Goal: Communication & Community: Ask a question

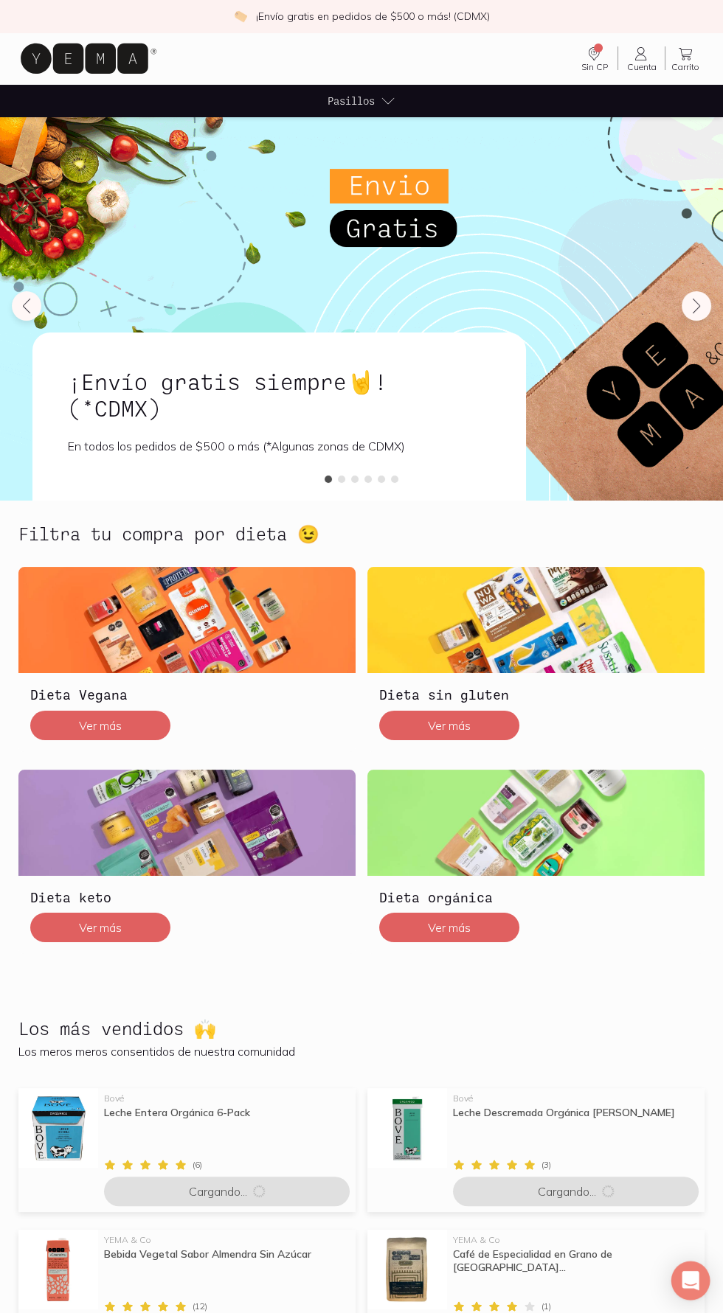
click at [689, 1281] on icon "Open Intercom Messenger" at bounding box center [689, 1280] width 17 height 19
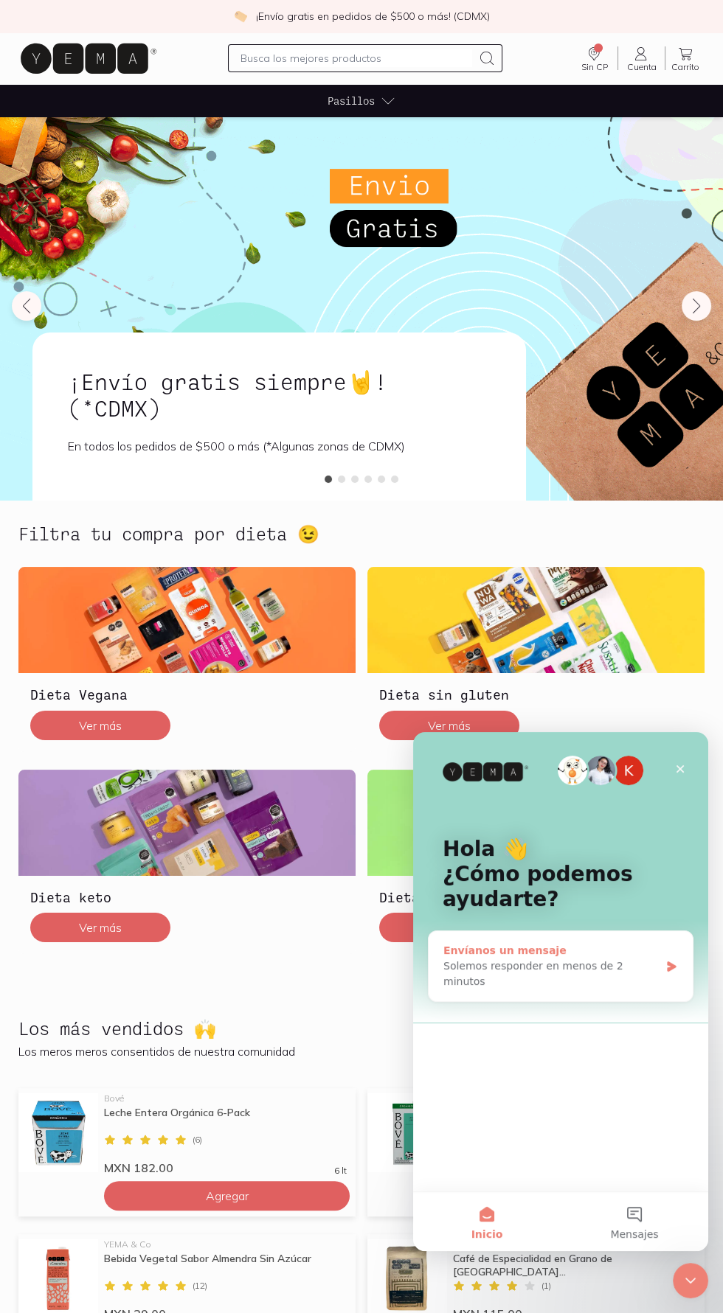
click at [643, 958] on div "Envíanos un mensaje" at bounding box center [551, 950] width 216 height 15
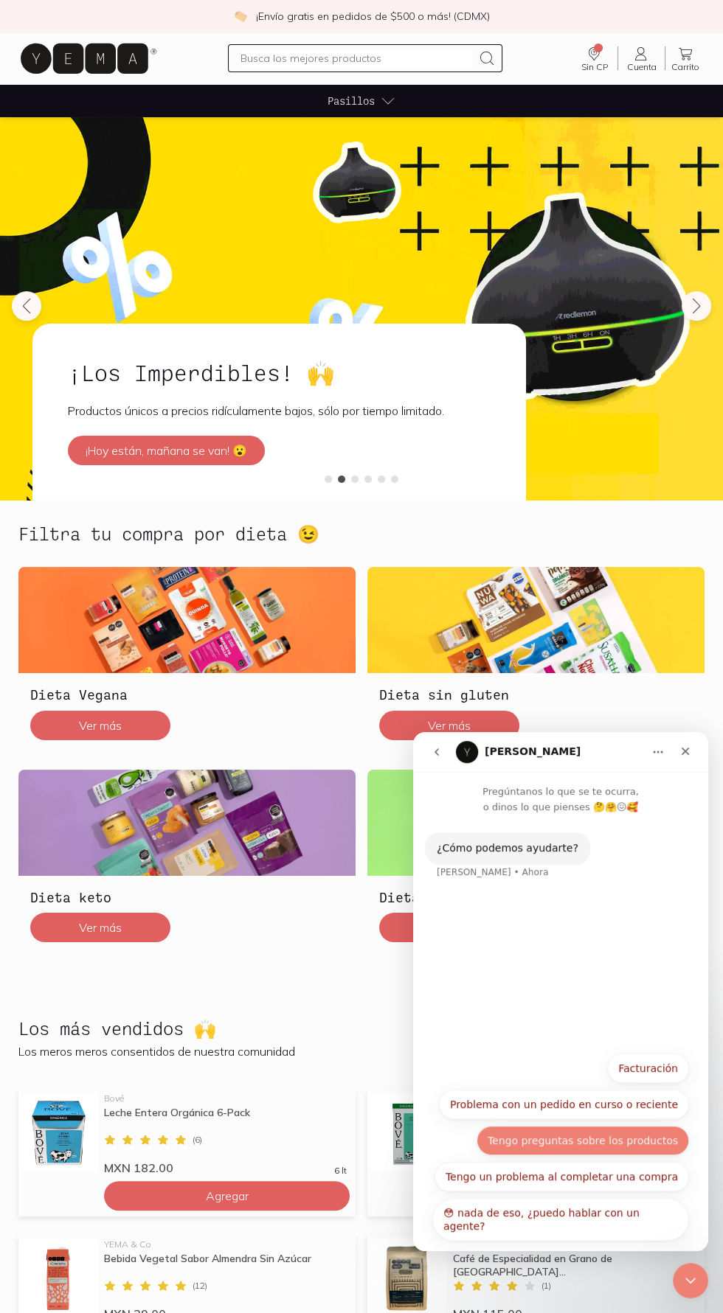
click at [645, 1140] on button "Tengo preguntas sobre los productos" at bounding box center [582, 1140] width 212 height 29
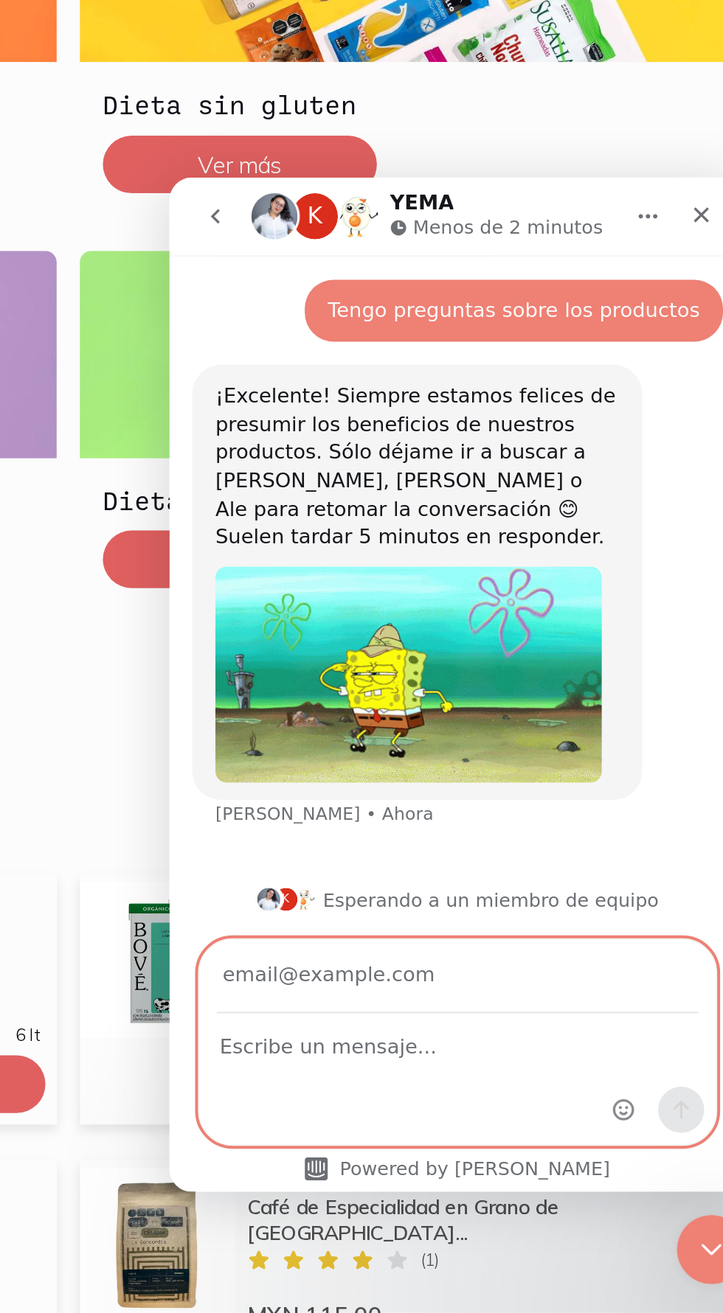
click at [321, 627] on textarea "Escribe un mensaje..." at bounding box center [316, 617] width 264 height 25
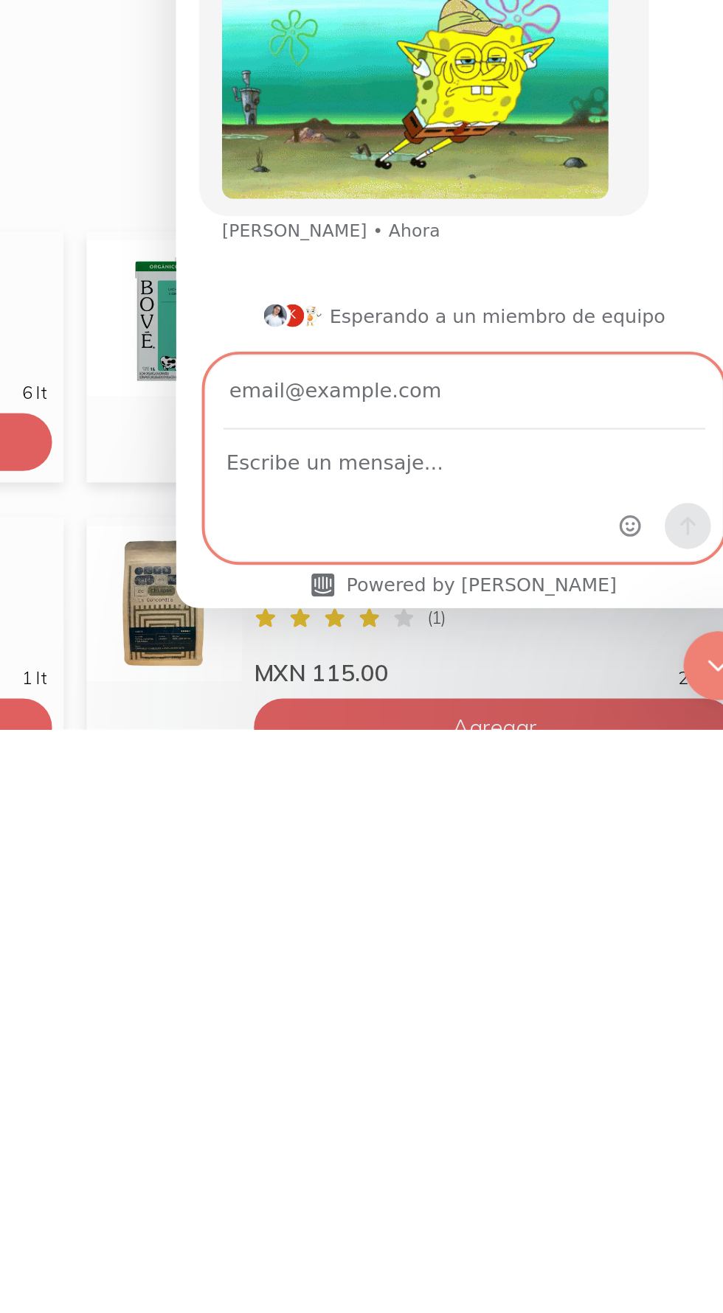
scroll to position [46, 0]
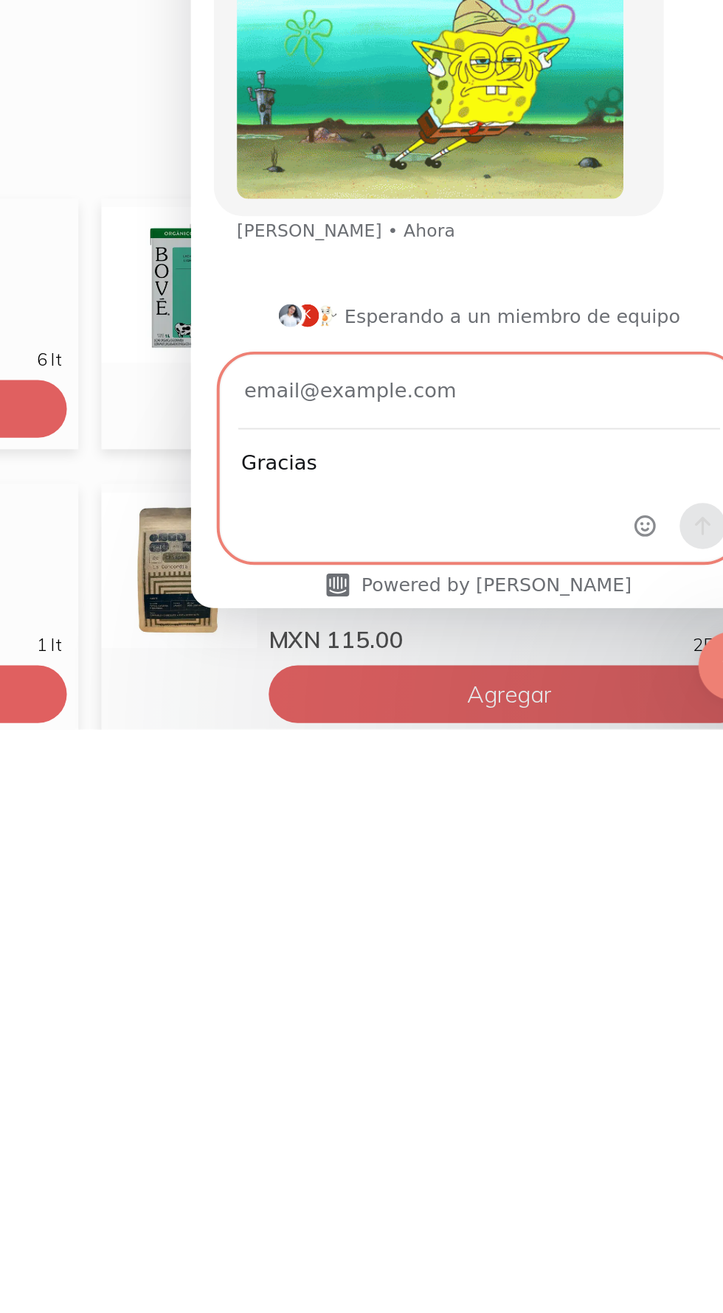
click at [276, 45] on textarea "Gracias" at bounding box center [338, 34] width 264 height 25
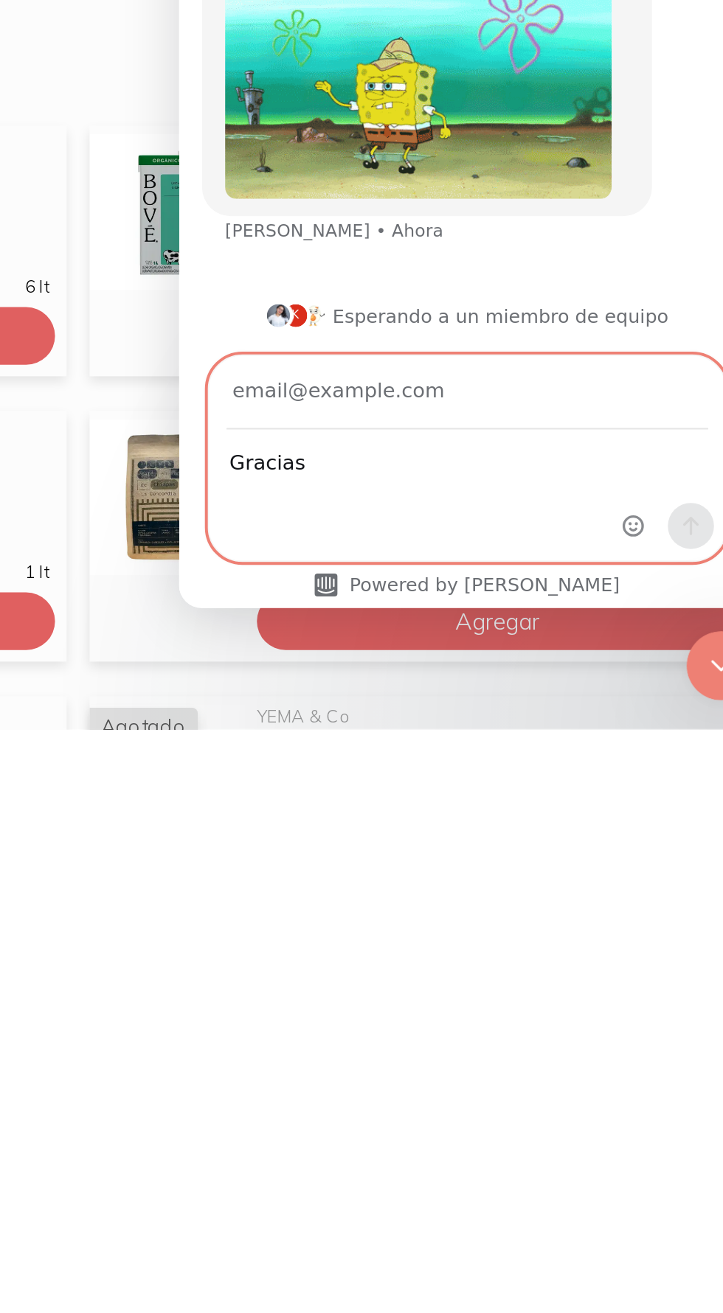
scroll to position [93, 0]
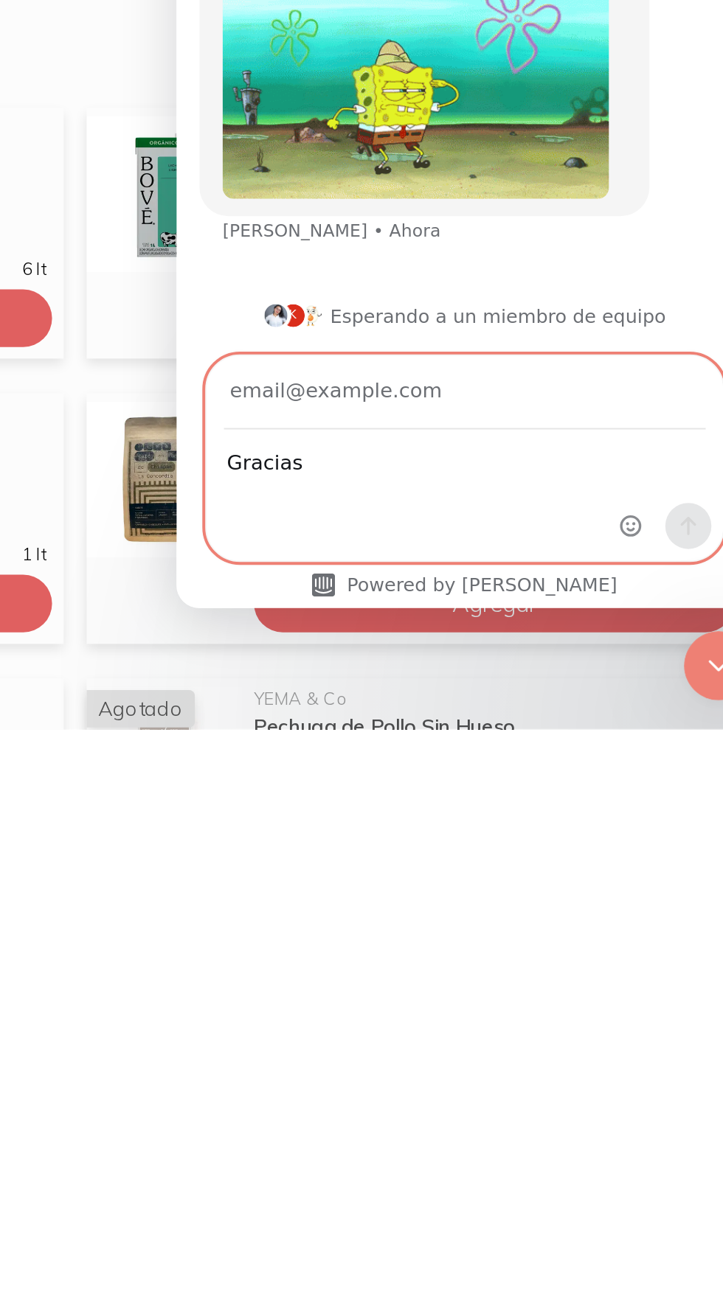
type textarea "Gracias"
click at [224, 0] on input "Su correo electrónico" at bounding box center [324, 3] width 246 height 38
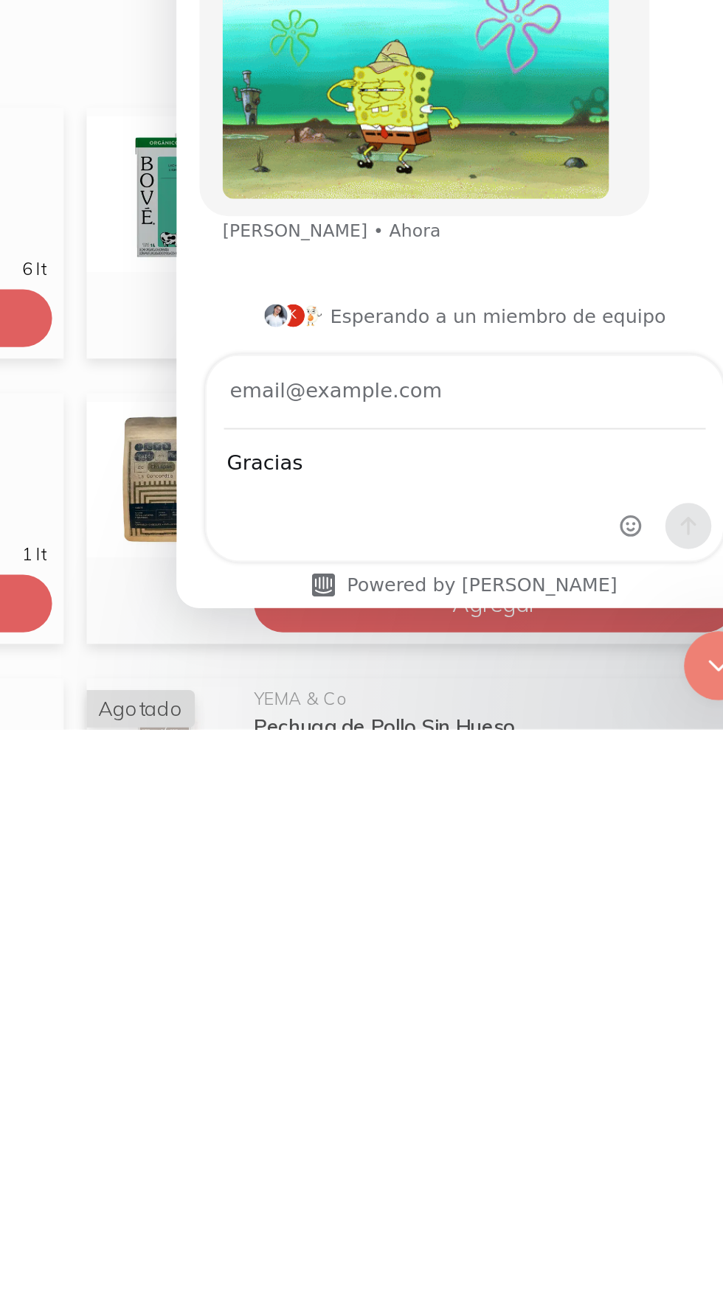
type input "[EMAIL_ADDRESS][DOMAIN_NAME]"
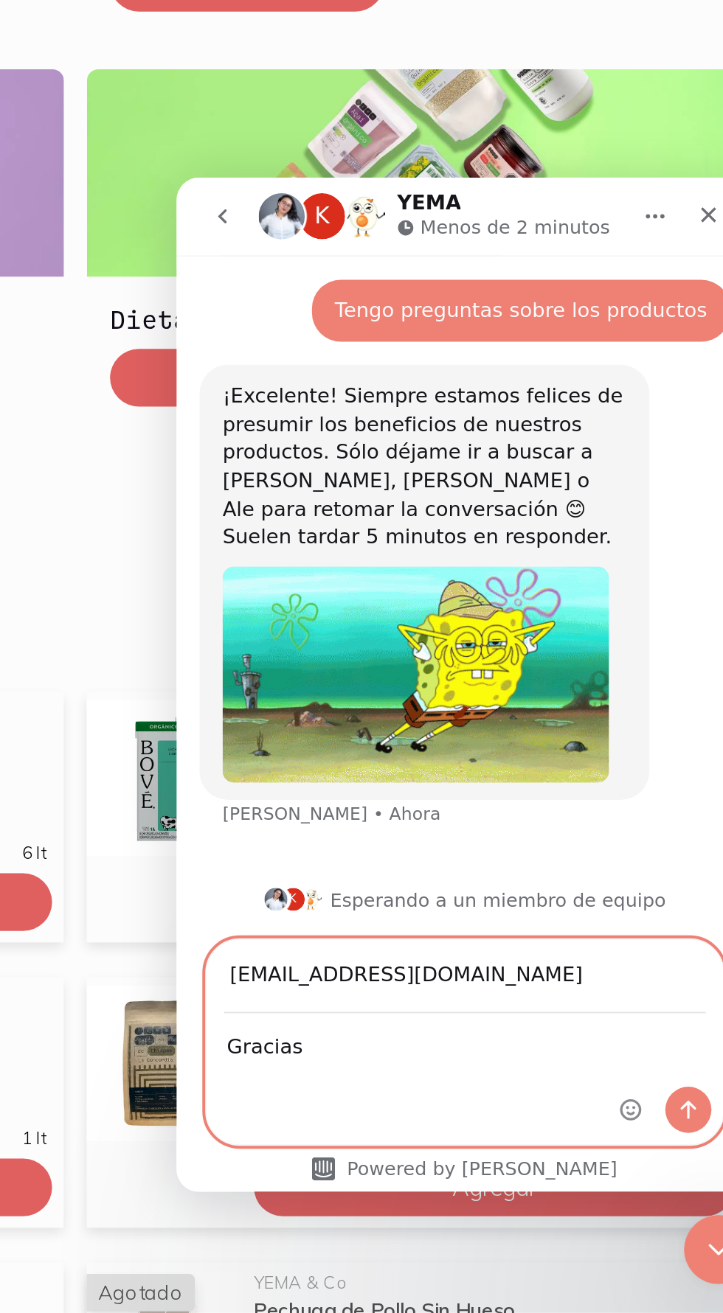
click at [359, 625] on textarea "Gracias" at bounding box center [324, 617] width 264 height 25
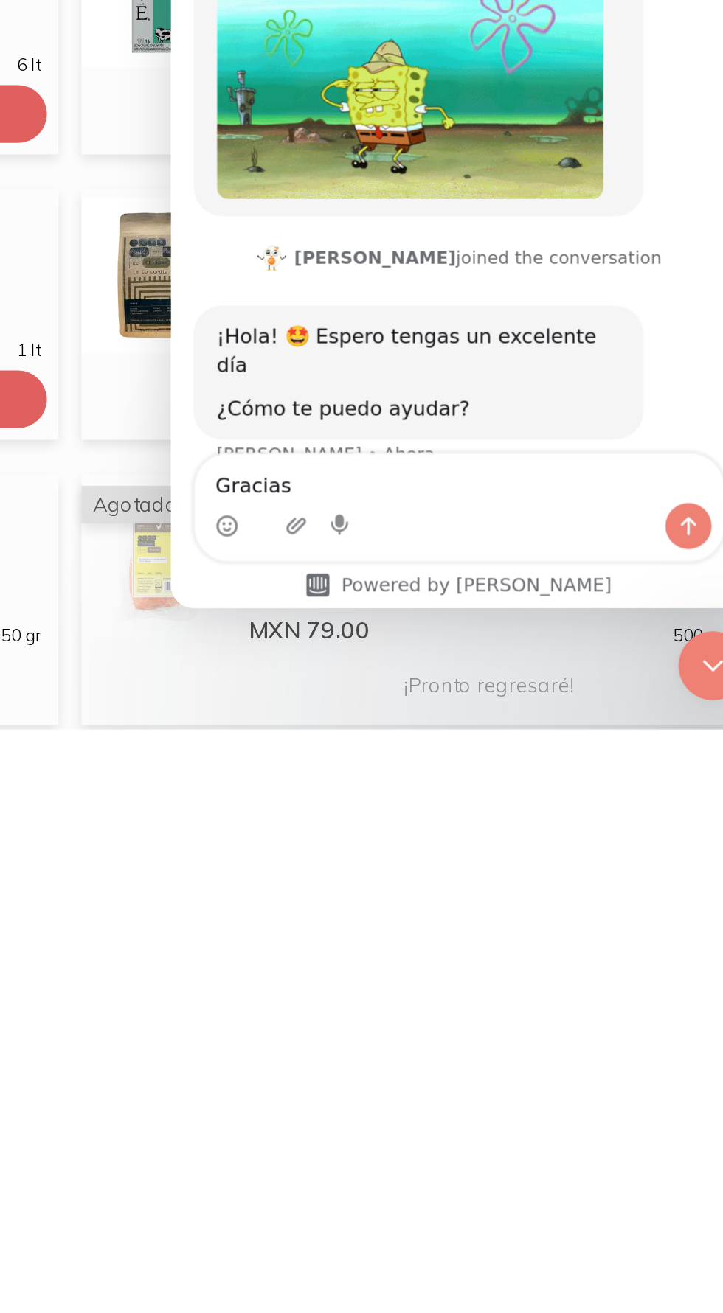
scroll to position [101, 0]
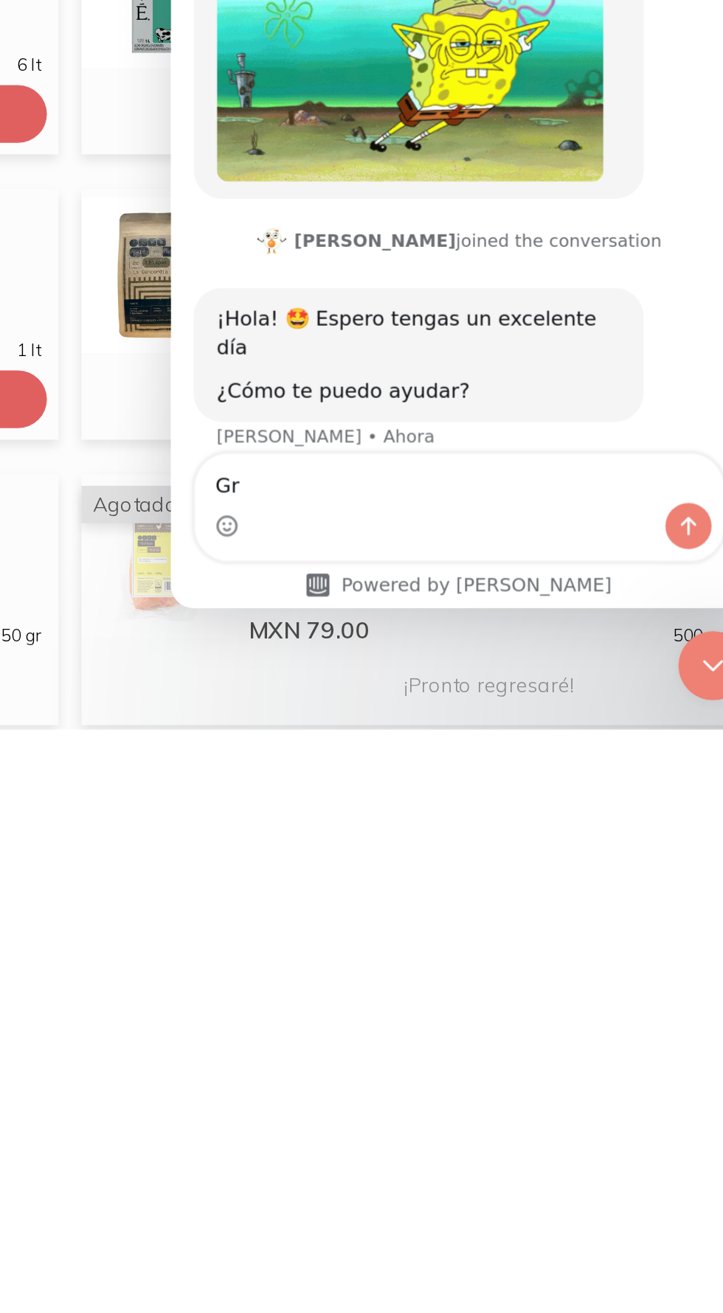
type textarea "G"
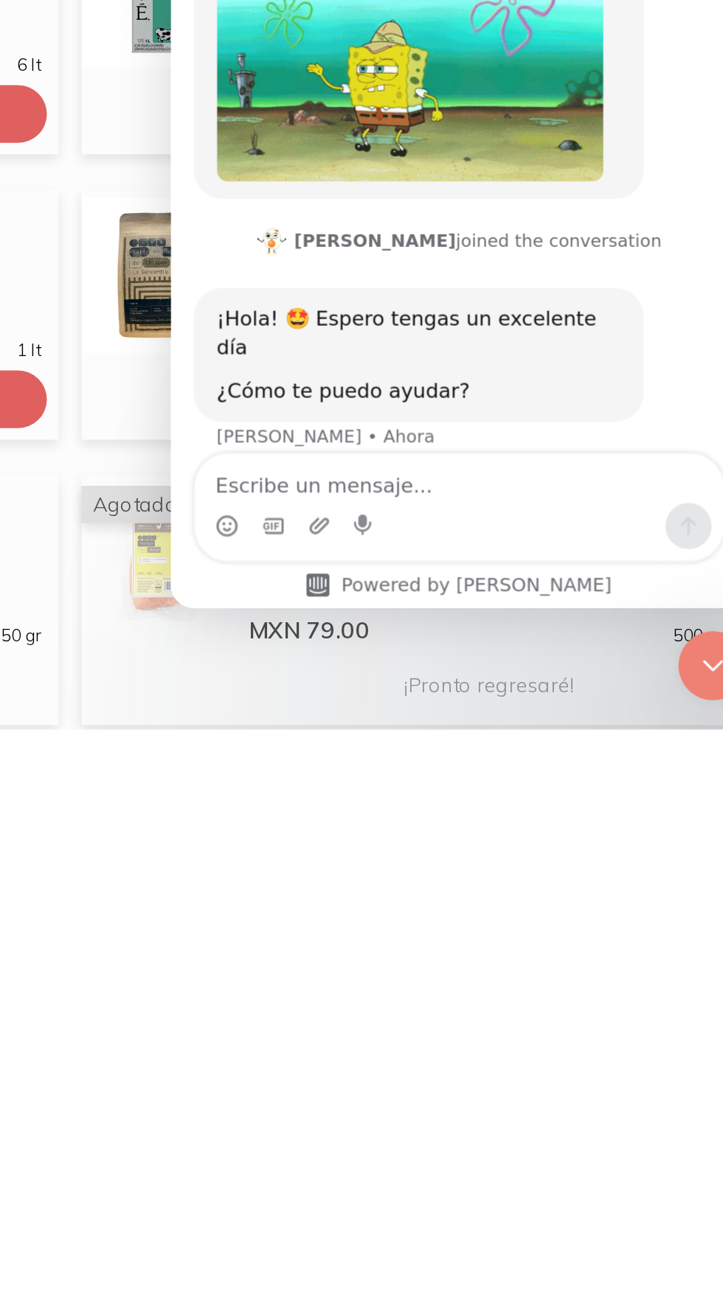
scroll to position [198, 0]
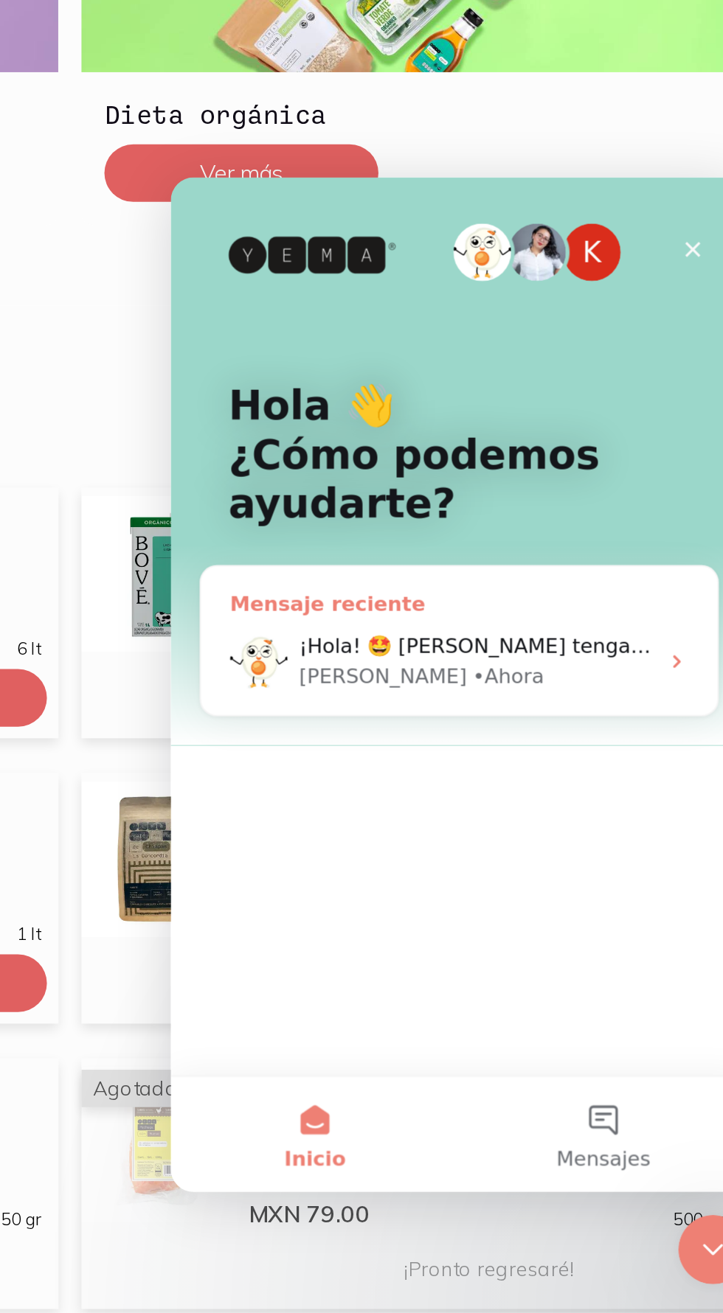
click at [411, 422] on span "¡Hola! 🤩 [PERSON_NAME] tengas un excelente día ¿Cómo te puedo ayudar?" at bounding box center [434, 417] width 397 height 12
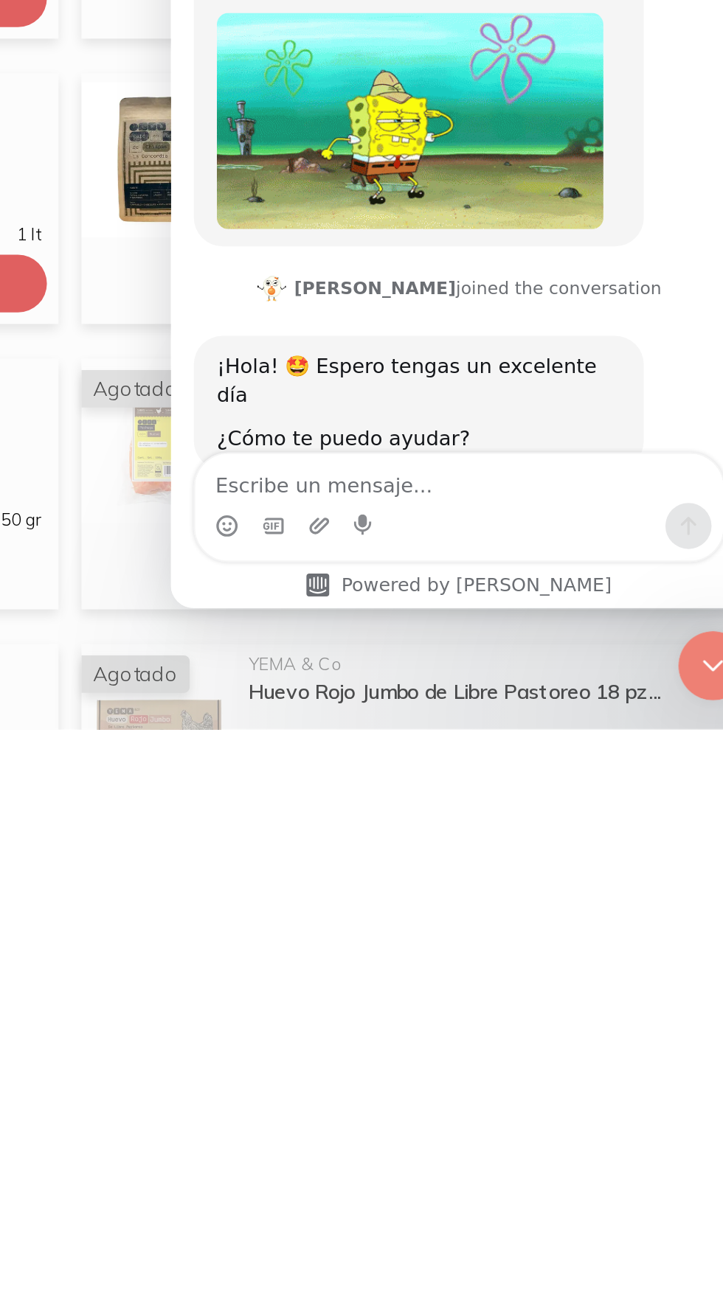
scroll to position [101, 0]
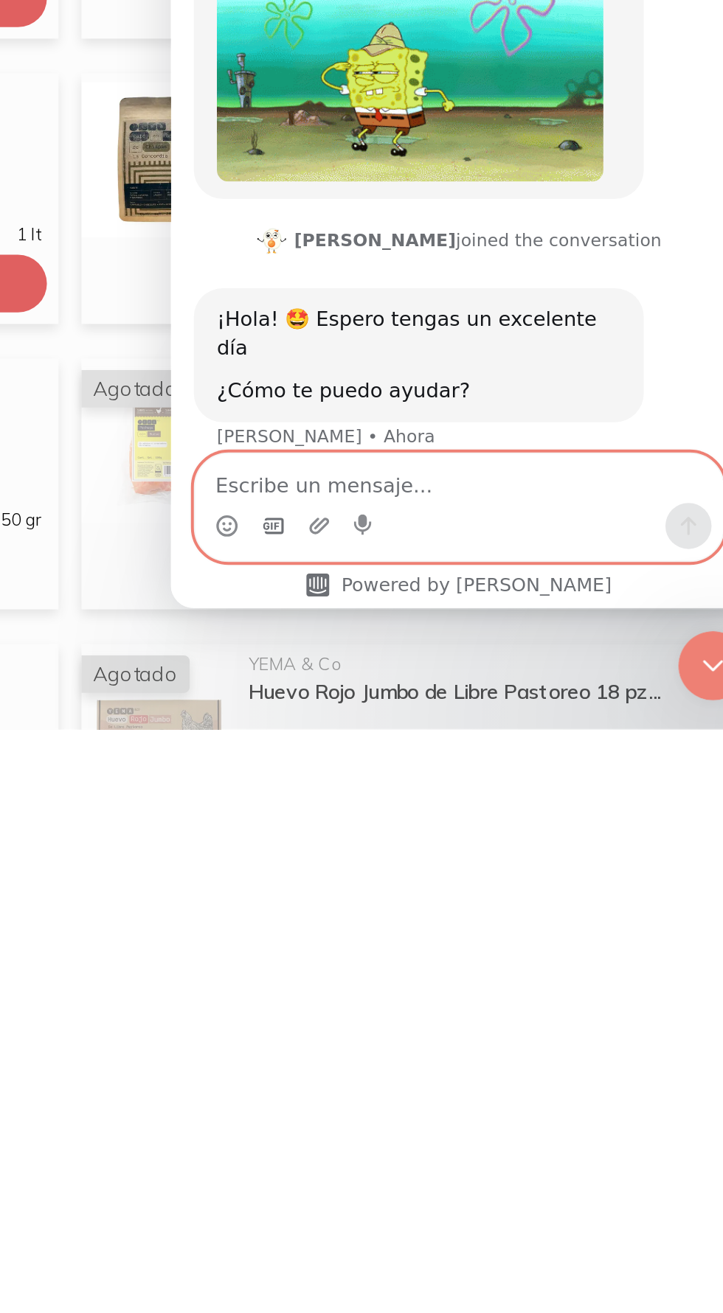
click at [220, 71] on icon "Selector de gif" at bounding box center [222, 70] width 10 height 8
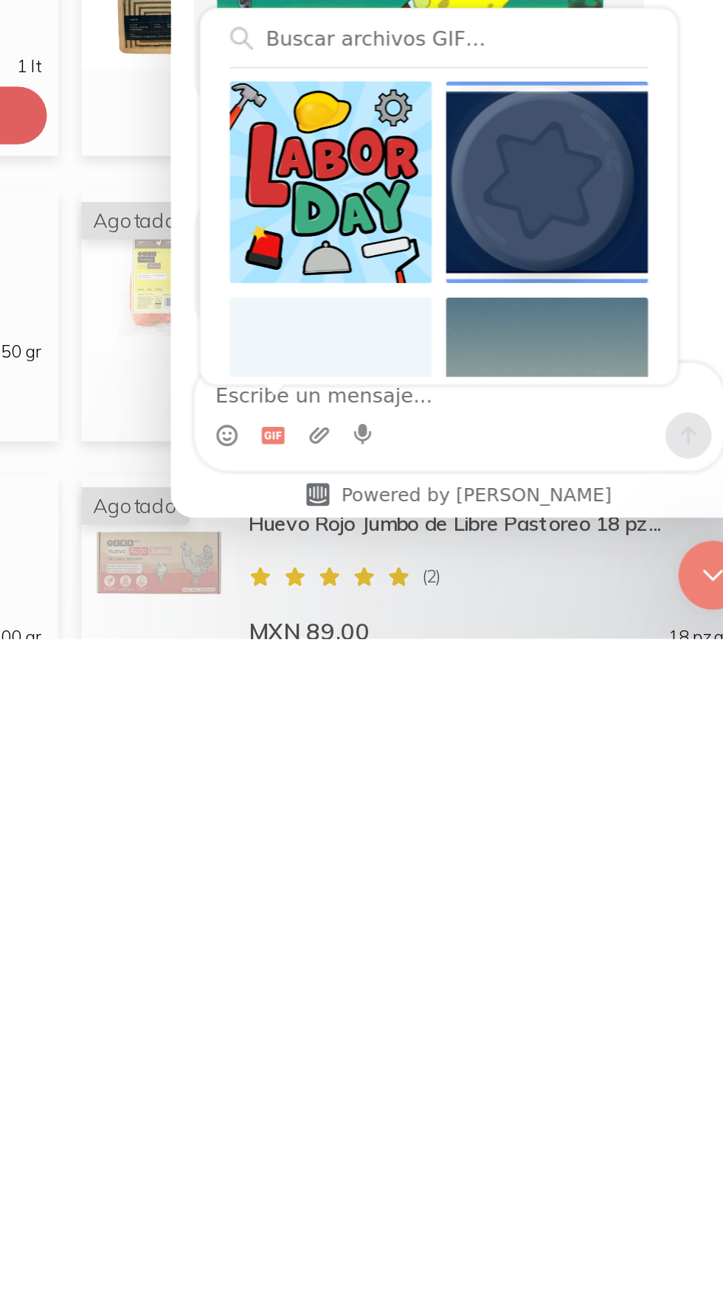
scroll to position [299, 0]
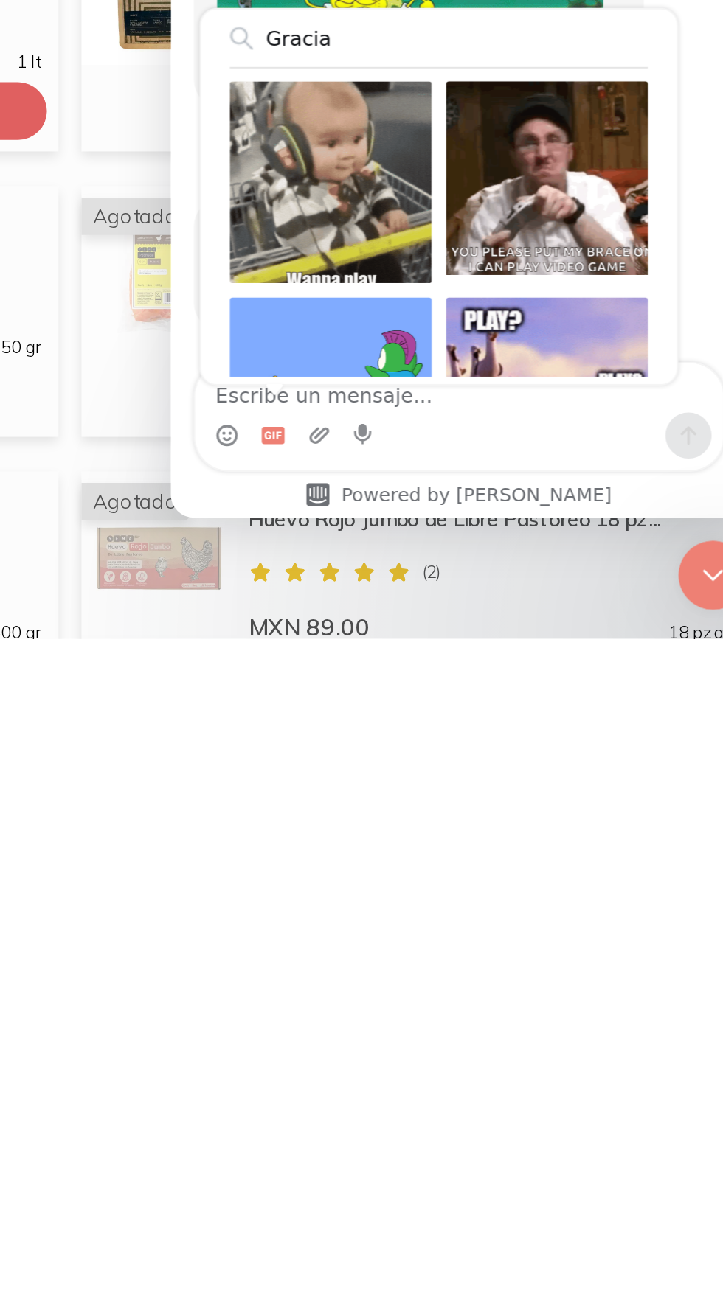
type input "Gracias"
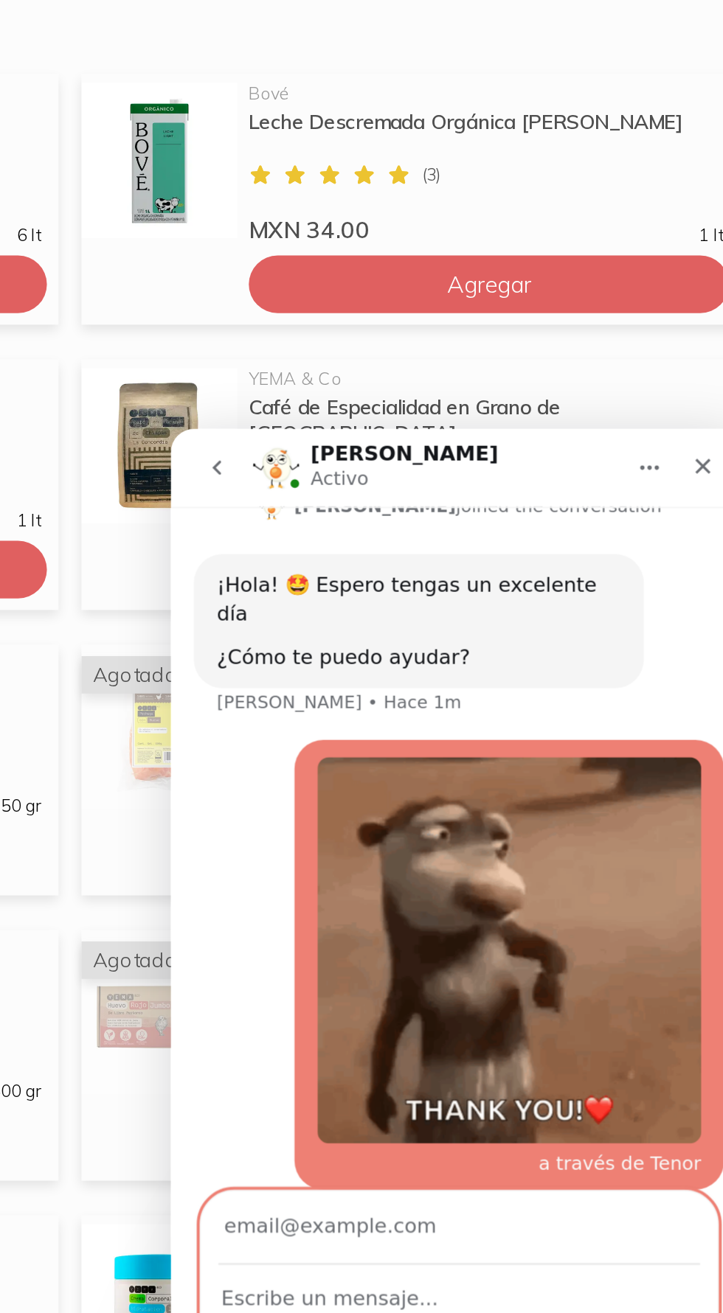
scroll to position [537, 0]
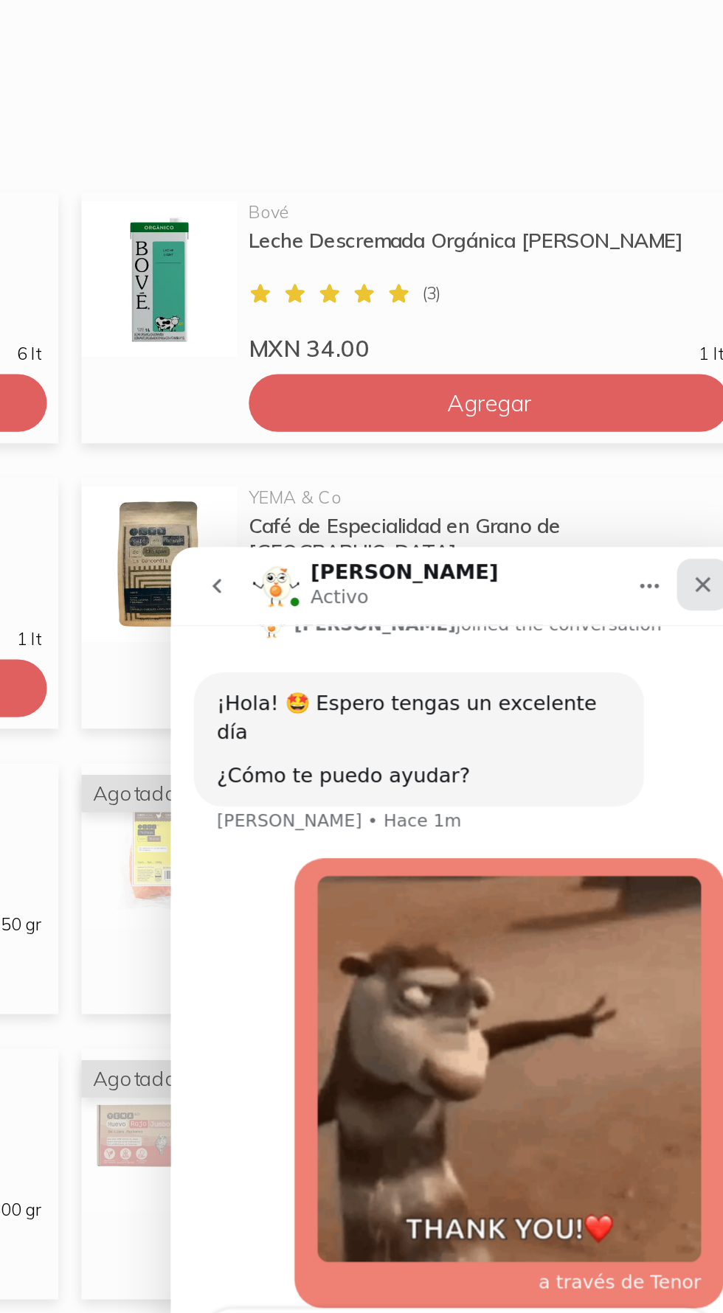
click at [442, 566] on icon "Cerrar" at bounding box center [443, 567] width 8 height 8
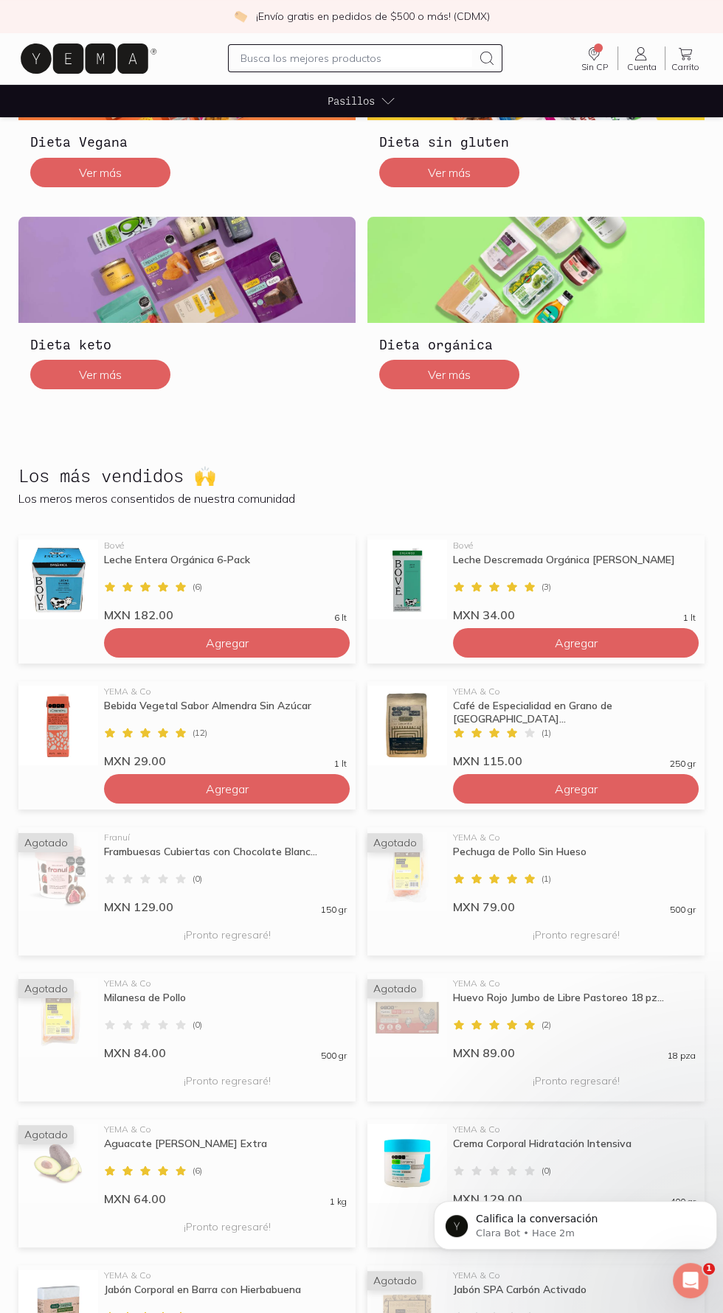
scroll to position [362, 0]
click at [699, 1295] on div "Abrir Intercom Messenger" at bounding box center [687, 1278] width 35 height 35
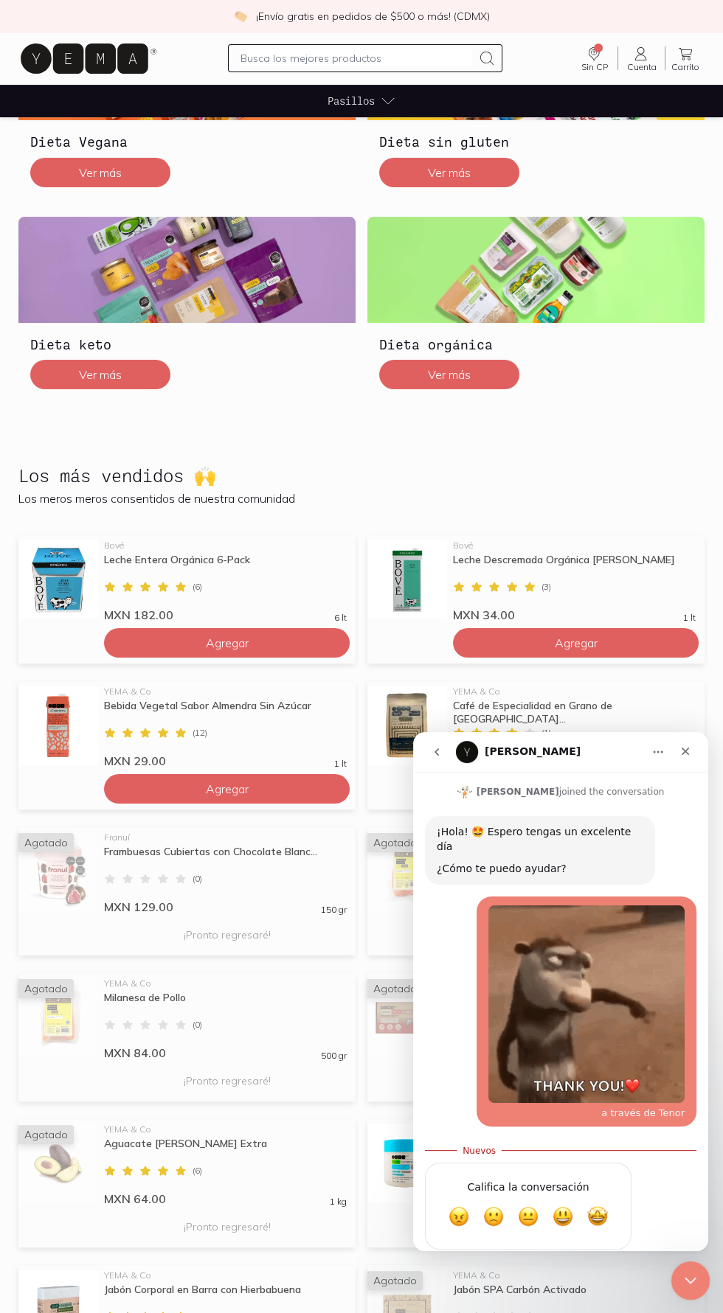
scroll to position [386, 0]
